Goal: Transaction & Acquisition: Purchase product/service

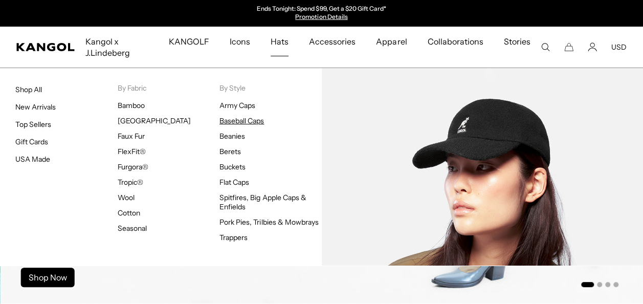
click at [254, 121] on link "Baseball Caps" at bounding box center [241, 120] width 44 height 9
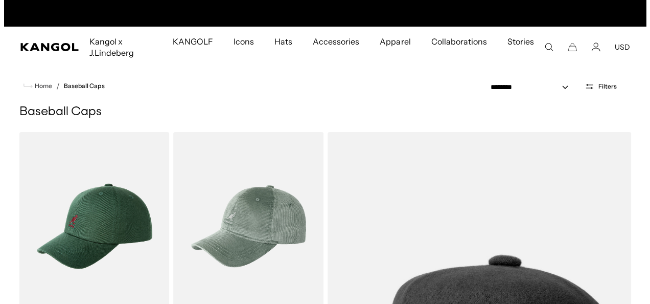
scroll to position [0, 211]
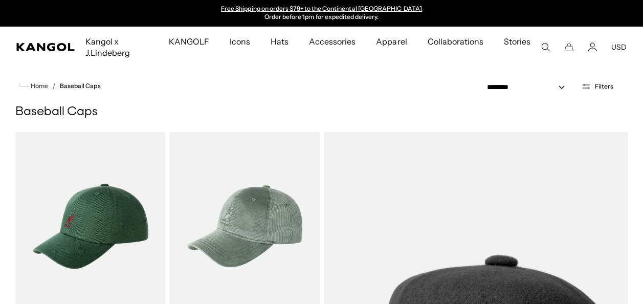
click at [602, 85] on span "Filters" at bounding box center [604, 86] width 18 height 7
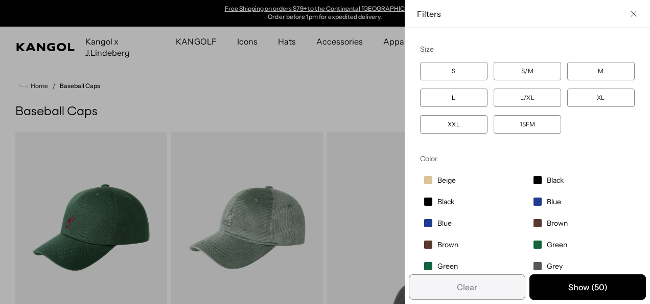
click at [631, 13] on icon "Close filter list" at bounding box center [634, 14] width 6 height 6
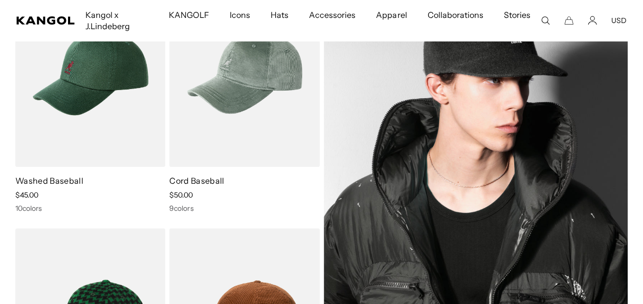
scroll to position [0, 0]
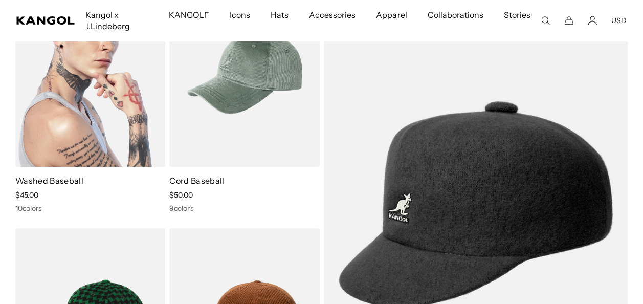
click at [70, 183] on link "Washed Baseball" at bounding box center [49, 180] width 68 height 10
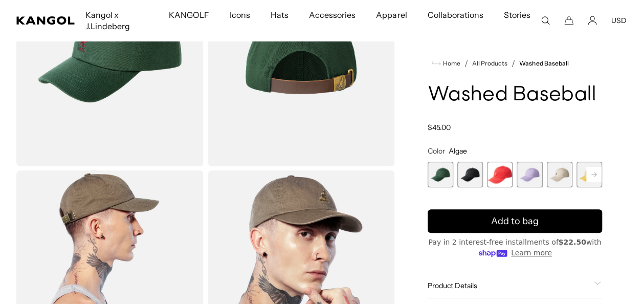
click at [526, 177] on span "4 of 14" at bounding box center [529, 175] width 26 height 26
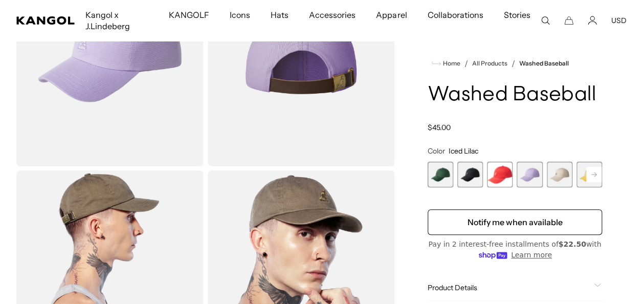
click at [559, 177] on span "5 of 14" at bounding box center [560, 175] width 26 height 26
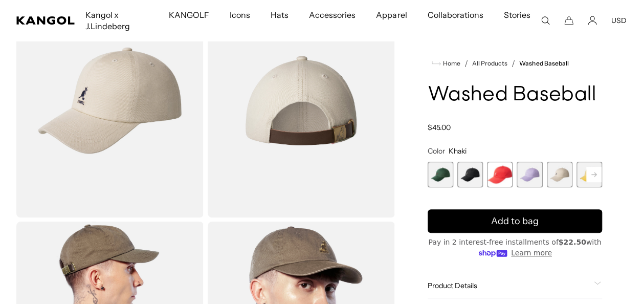
scroll to position [0, 211]
click at [593, 179] on rect at bounding box center [593, 174] width 15 height 15
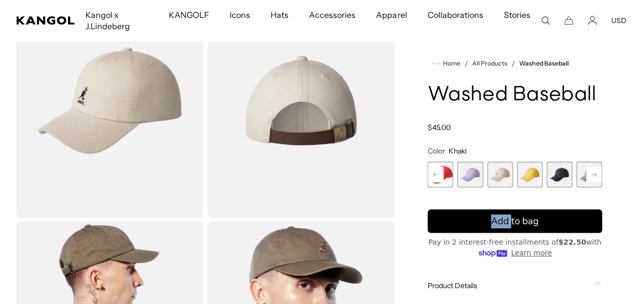
click at [593, 179] on rect at bounding box center [593, 174] width 15 height 15
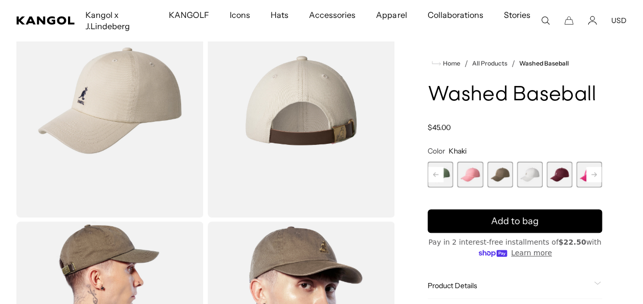
click at [593, 179] on rect at bounding box center [593, 174] width 15 height 15
click at [593, 179] on div "Previous Next Algae Variant sold out or unavailable Black Variant sold out or u…" at bounding box center [515, 175] width 174 height 26
click at [591, 178] on span "14 of 14" at bounding box center [589, 175] width 26 height 26
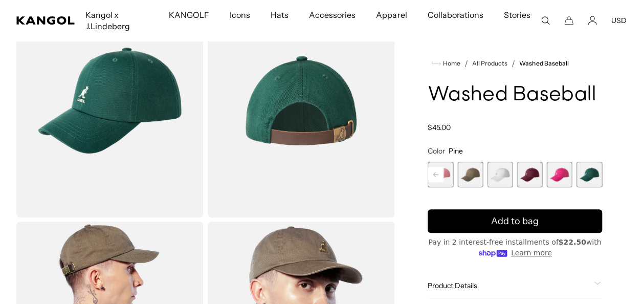
scroll to position [0, 211]
click at [557, 177] on span "13 of 14" at bounding box center [560, 175] width 26 height 26
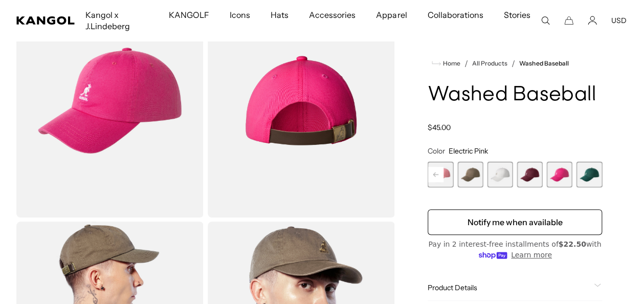
click at [528, 183] on span "12 of 14" at bounding box center [530, 175] width 26 height 26
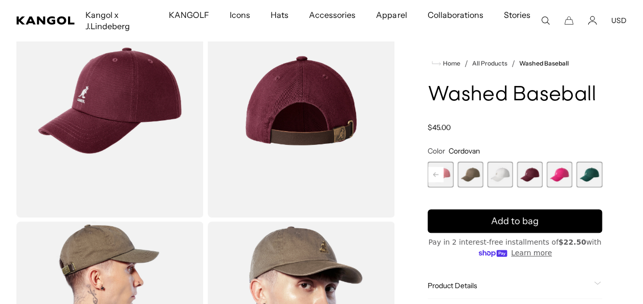
scroll to position [0, 211]
click at [433, 174] on icon at bounding box center [435, 174] width 5 height 4
click at [433, 174] on icon at bounding box center [435, 174] width 15 height 16
click at [433, 174] on icon at bounding box center [435, 174] width 5 height 4
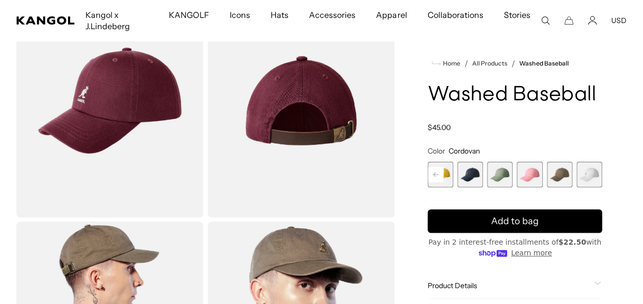
click at [433, 174] on icon at bounding box center [435, 174] width 5 height 4
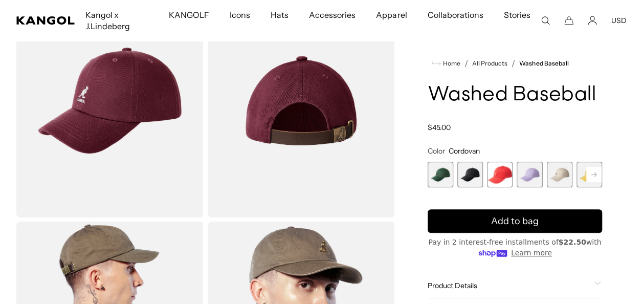
click at [433, 174] on span "1 of 14" at bounding box center [441, 175] width 26 height 26
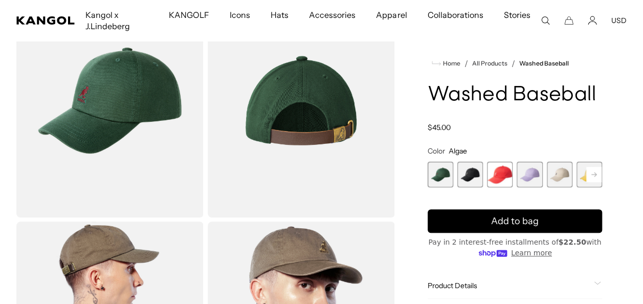
click at [474, 176] on span "2 of 14" at bounding box center [470, 175] width 26 height 26
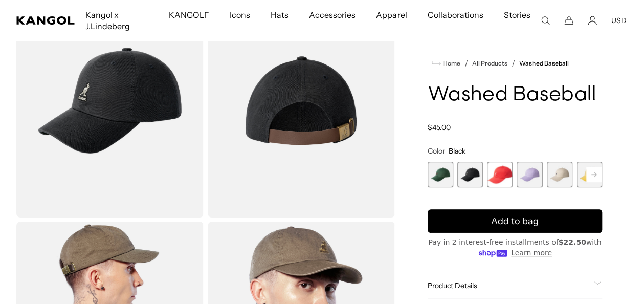
scroll to position [0, 211]
click at [439, 174] on span "1 of 14" at bounding box center [441, 175] width 26 height 26
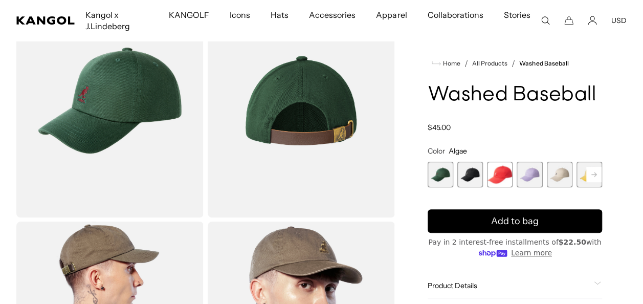
click at [512, 176] on span "3 of 14" at bounding box center [500, 175] width 26 height 26
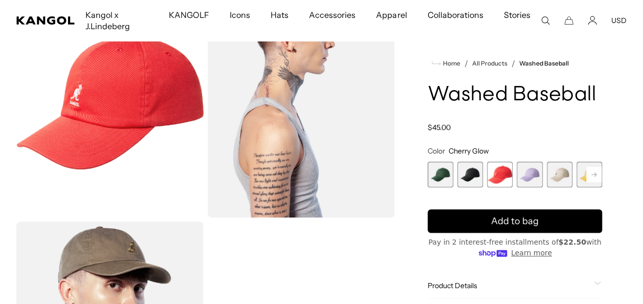
scroll to position [0, 211]
click at [535, 174] on span "4 of 14" at bounding box center [529, 175] width 26 height 26
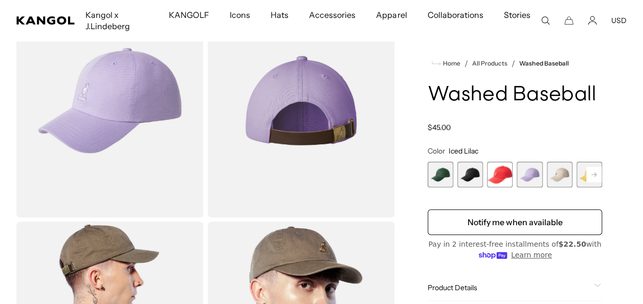
click at [555, 178] on span "5 of 14" at bounding box center [560, 175] width 26 height 26
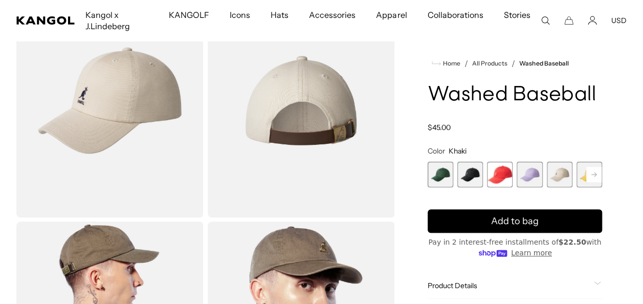
scroll to position [0, 211]
click at [593, 178] on rect at bounding box center [593, 174] width 15 height 15
click at [564, 175] on span "6 of 14" at bounding box center [560, 175] width 26 height 26
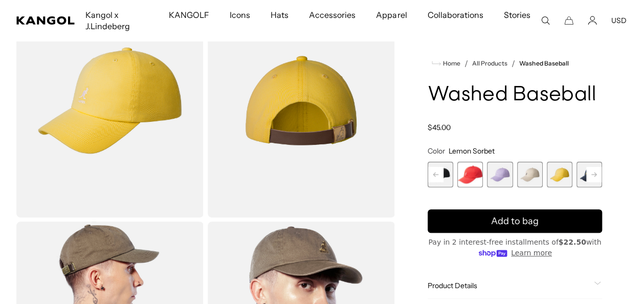
click at [593, 178] on rect at bounding box center [593, 174] width 15 height 15
click at [595, 176] on rect at bounding box center [593, 174] width 15 height 15
click at [561, 173] on span "8 of 14" at bounding box center [560, 175] width 26 height 26
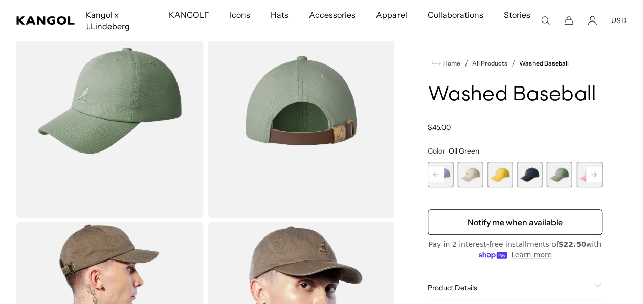
click at [595, 177] on rect at bounding box center [593, 174] width 15 height 15
click at [566, 174] on span "9 of 14" at bounding box center [560, 175] width 26 height 26
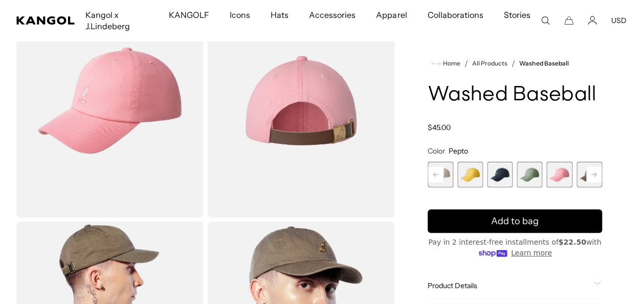
click at [538, 177] on span "8 of 14" at bounding box center [529, 175] width 26 height 26
